Goal: Transaction & Acquisition: Purchase product/service

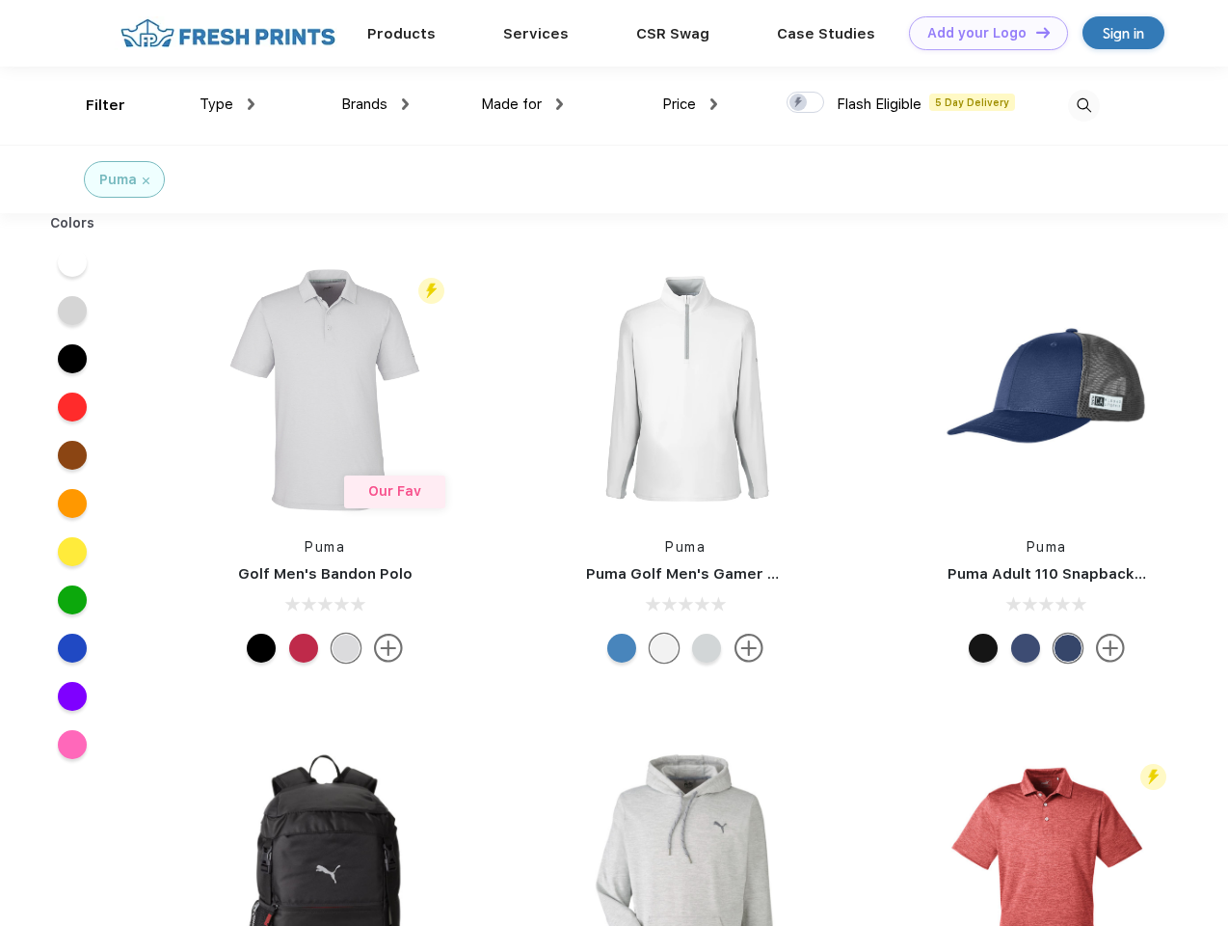
scroll to position [1, 0]
click at [982, 33] on link "Add your Logo Design Tool" at bounding box center [988, 33] width 159 height 34
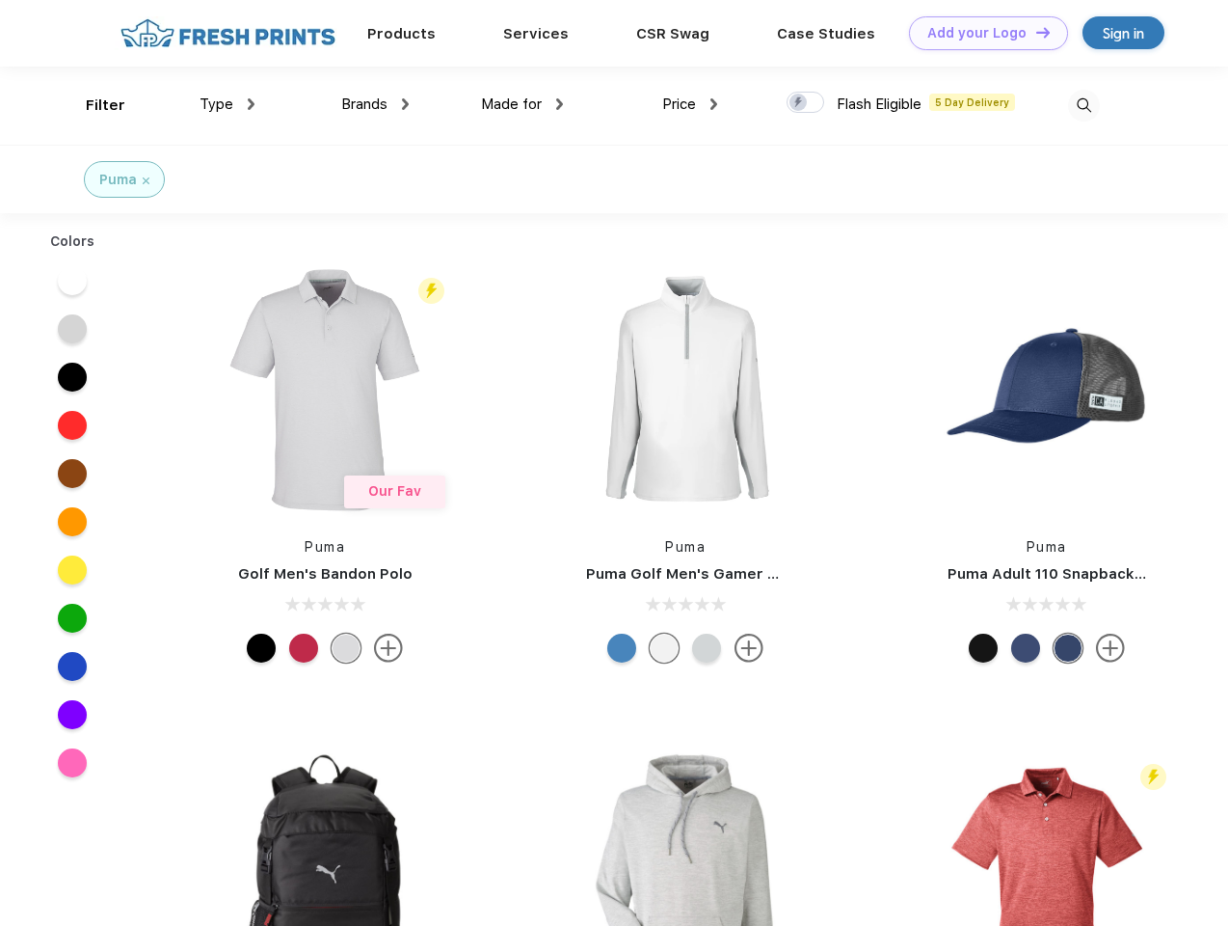
click at [0, 0] on div "Design Tool" at bounding box center [0, 0] width 0 height 0
click at [1035, 32] on link "Add your Logo Design Tool" at bounding box center [988, 33] width 159 height 34
click at [93, 105] on div "Filter" at bounding box center [106, 105] width 40 height 22
click at [228, 104] on span "Type" at bounding box center [217, 103] width 34 height 17
click at [375, 104] on span "Brands" at bounding box center [364, 103] width 46 height 17
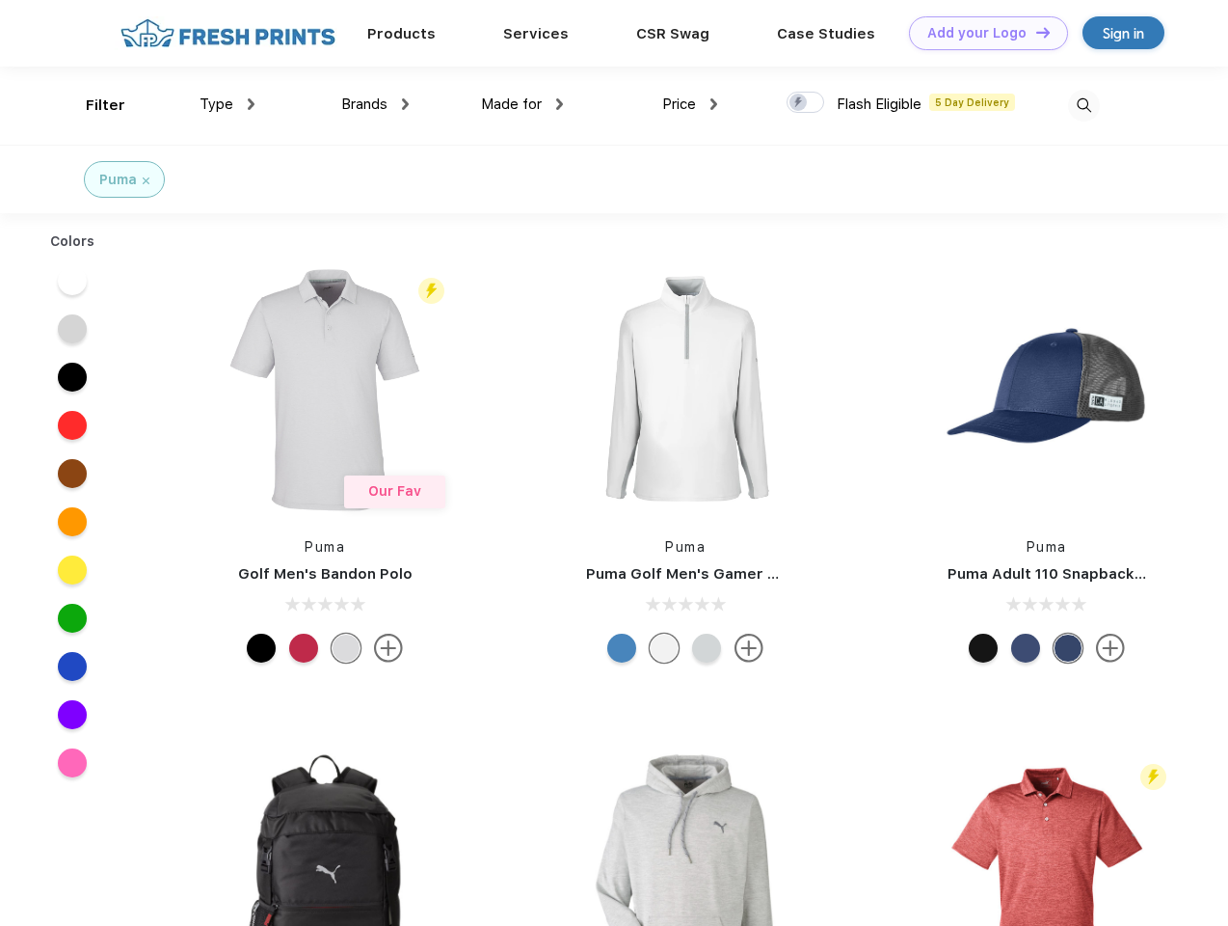
click at [523, 104] on span "Made for" at bounding box center [511, 103] width 61 height 17
click at [690, 104] on span "Price" at bounding box center [679, 103] width 34 height 17
click at [806, 103] on div at bounding box center [806, 102] width 38 height 21
click at [799, 103] on input "checkbox" at bounding box center [793, 97] width 13 height 13
click at [1084, 105] on img at bounding box center [1084, 106] width 32 height 32
